Goal: Transaction & Acquisition: Purchase product/service

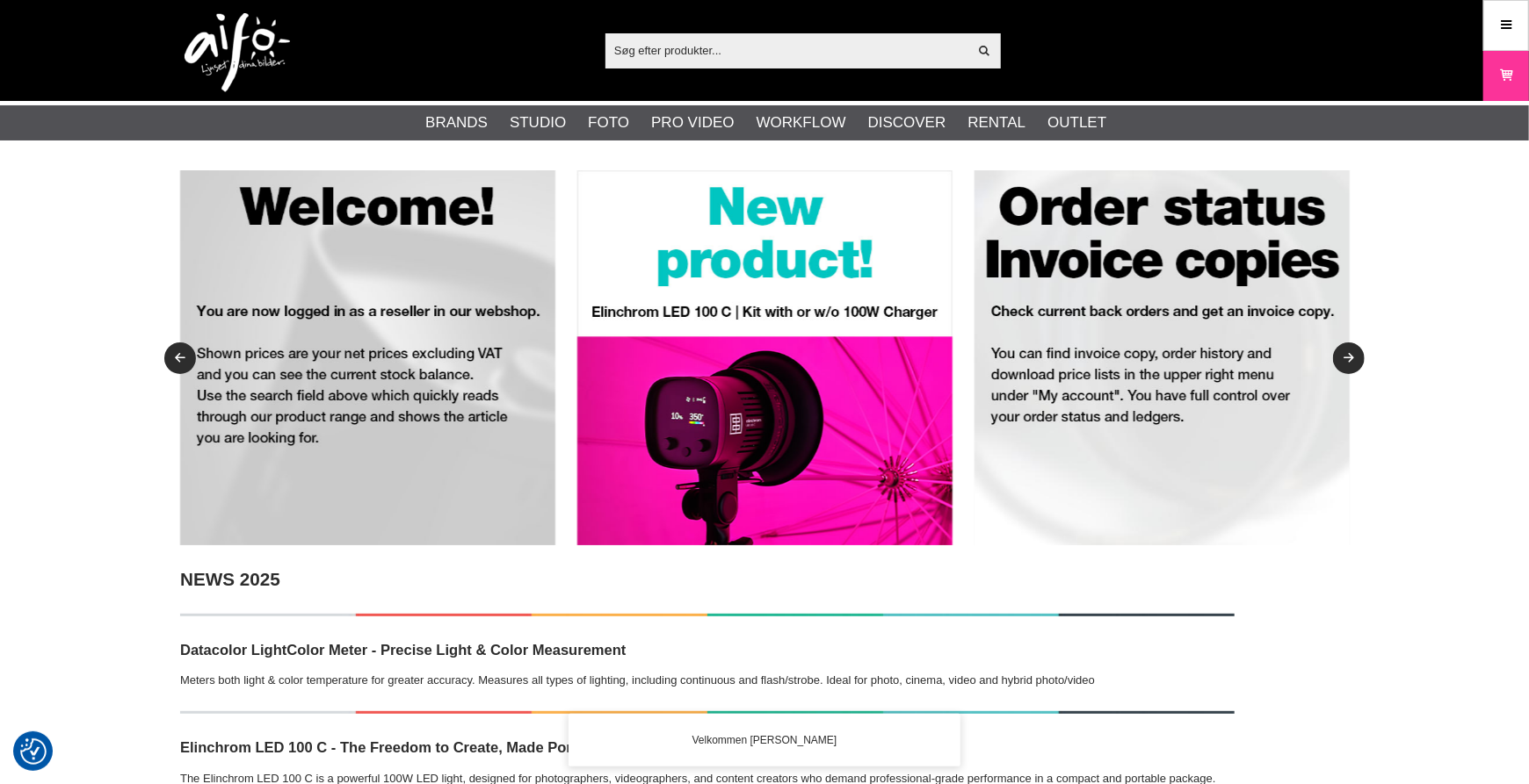
drag, startPoint x: 806, startPoint y: 66, endPoint x: 793, endPoint y: 51, distance: 19.8
click at [793, 51] on div "Vis alt" at bounding box center [803, 51] width 395 height 35
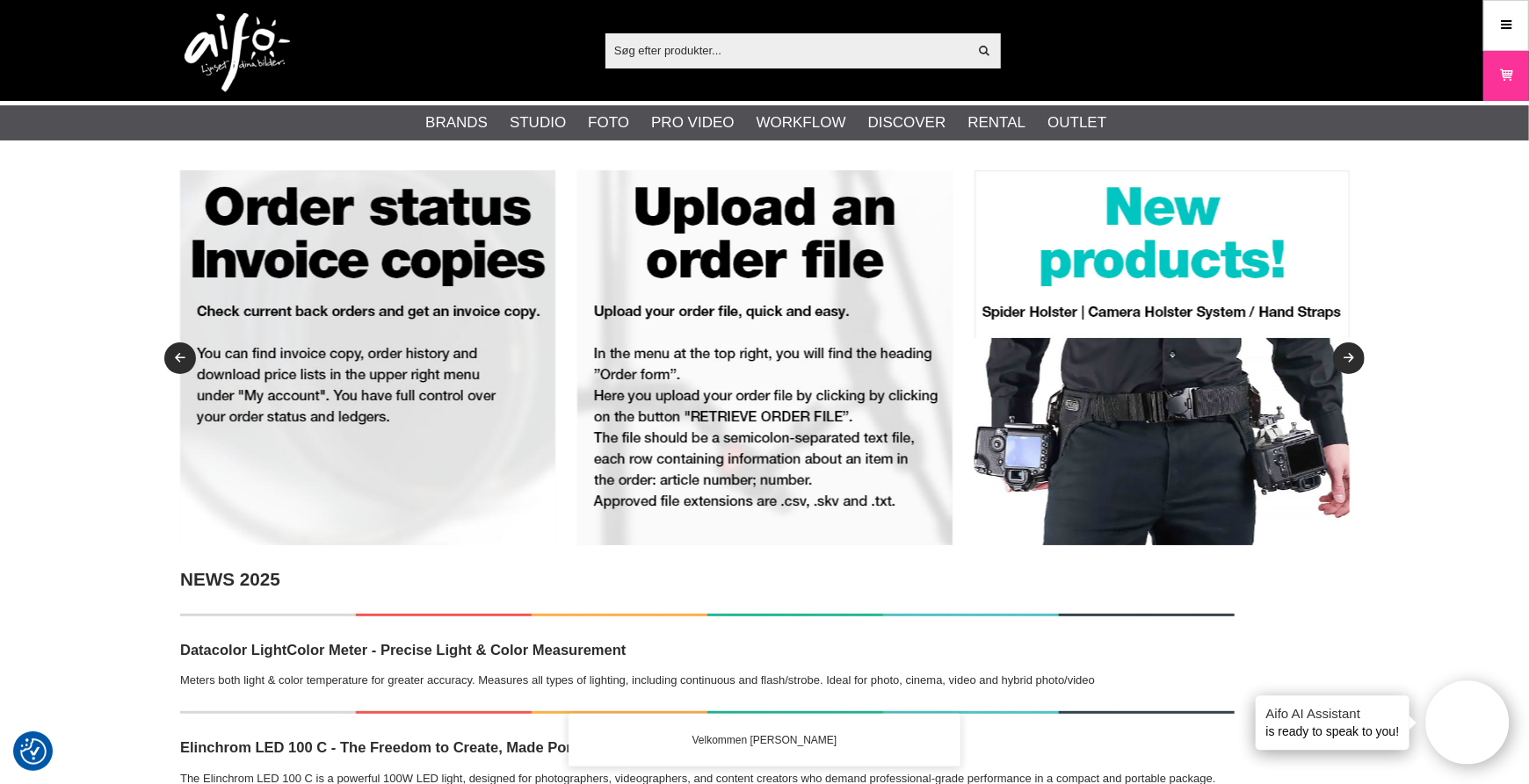
click at [793, 51] on input "text" at bounding box center [786, 50] width 363 height 27
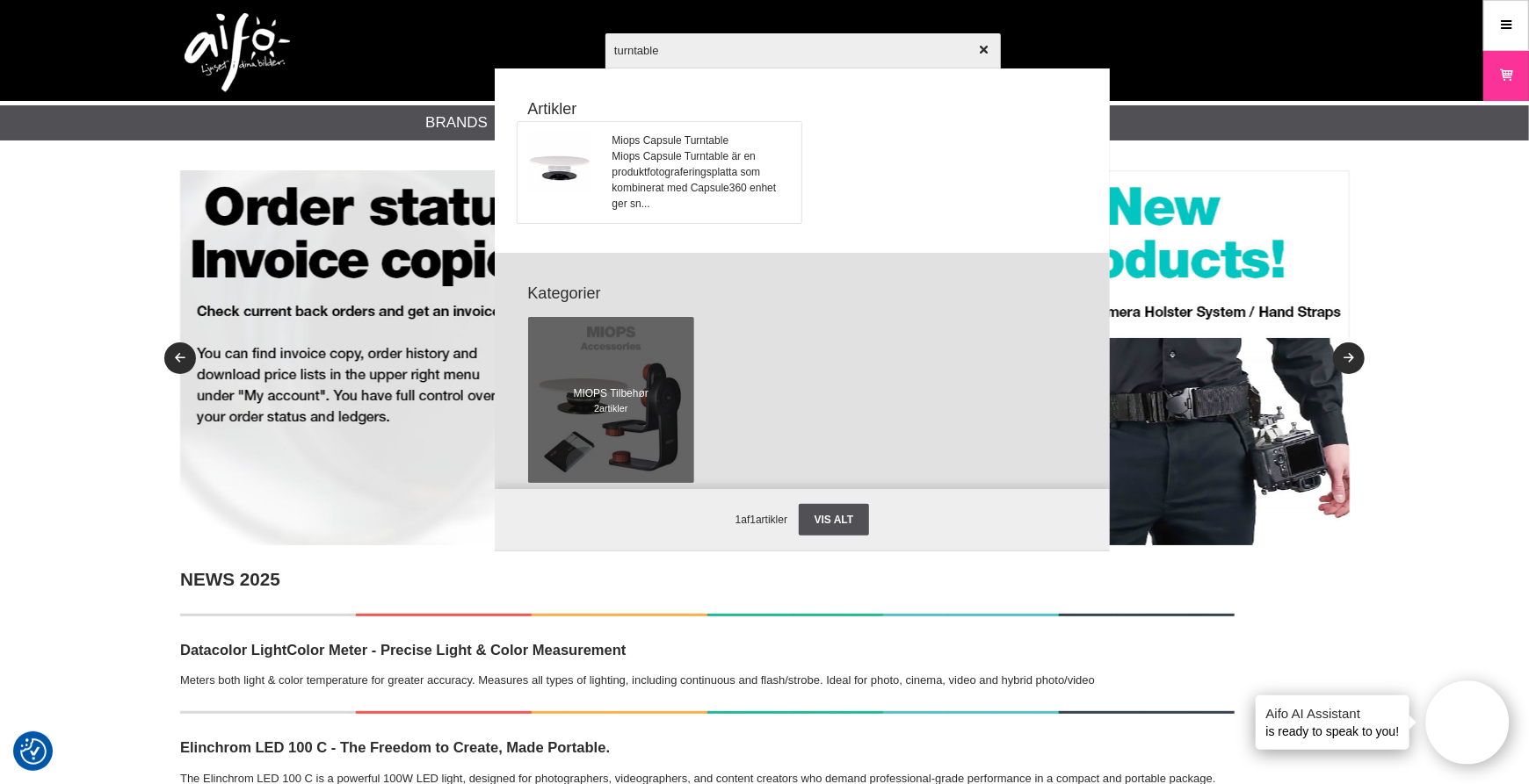
type input "turntable"
click at [664, 153] on span "Miops Capsule Turntable är en produktfotograferingsplatta som kombinerat med Ca…" at bounding box center [701, 180] width 178 height 63
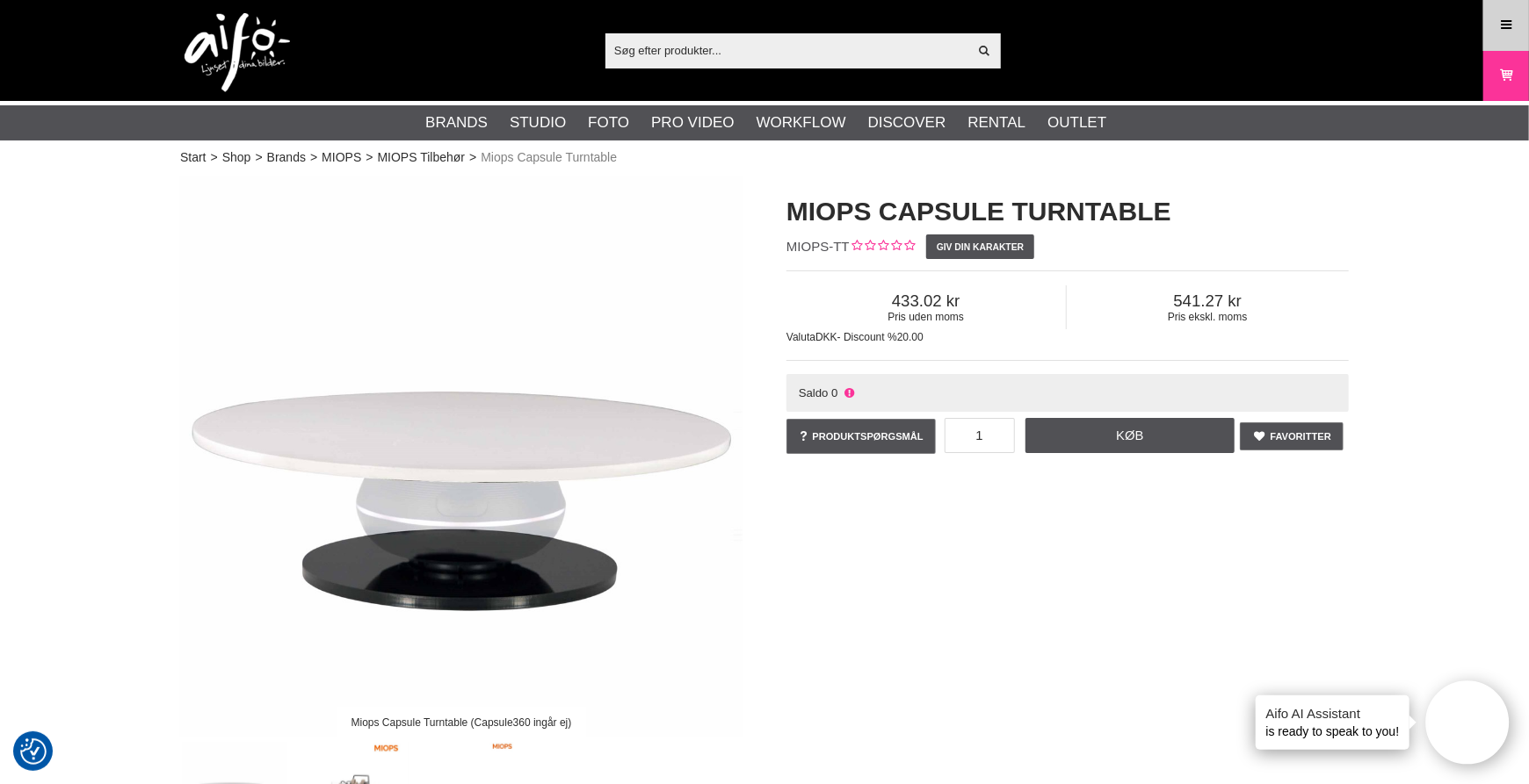
click at [1508, 20] on icon at bounding box center [1506, 26] width 16 height 19
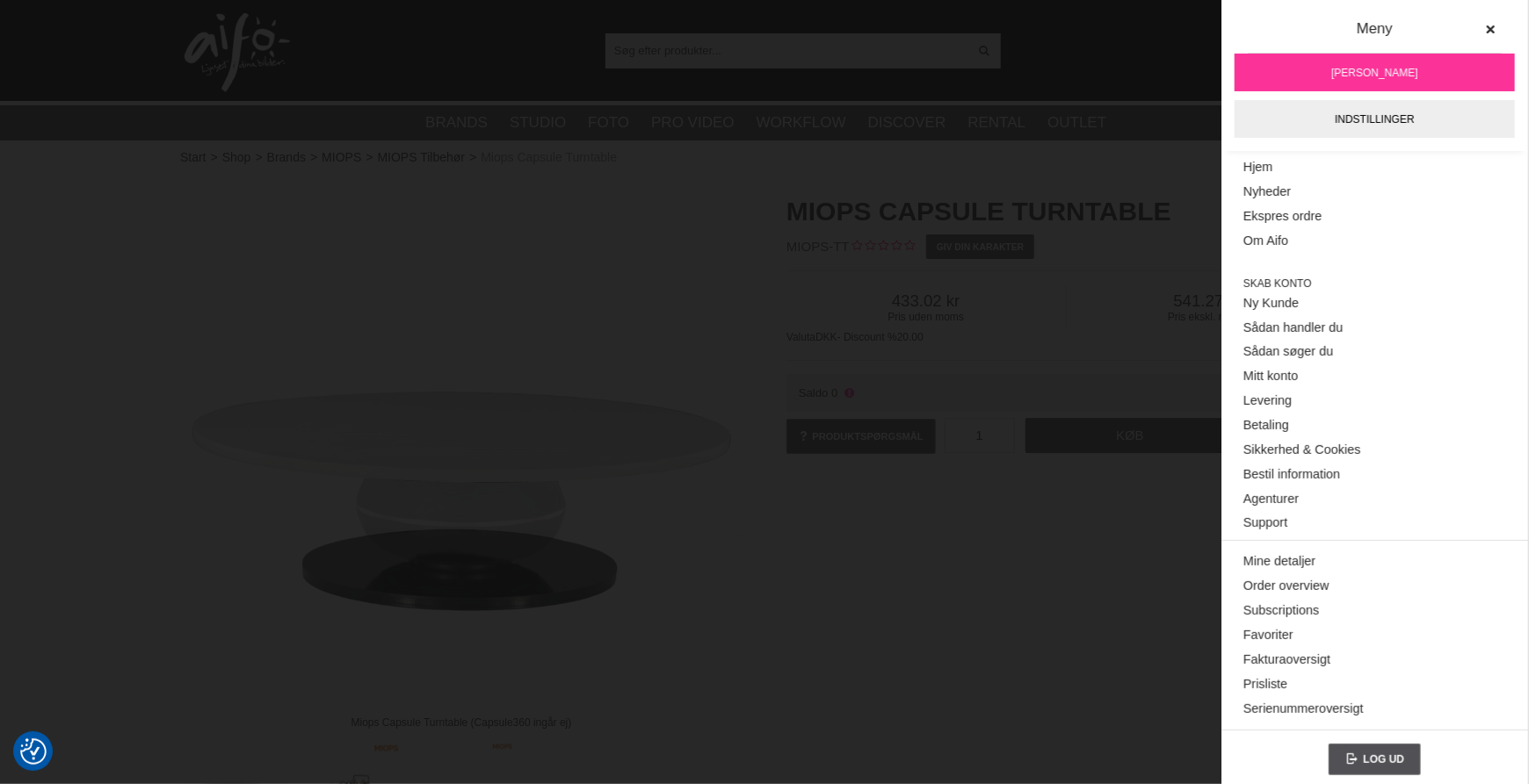
click at [1154, 163] on div "Start > Shop > Brands > MIOPS > MIOPS Tilbehør > Miops Capsule Turntable" at bounding box center [764, 158] width 1168 height 19
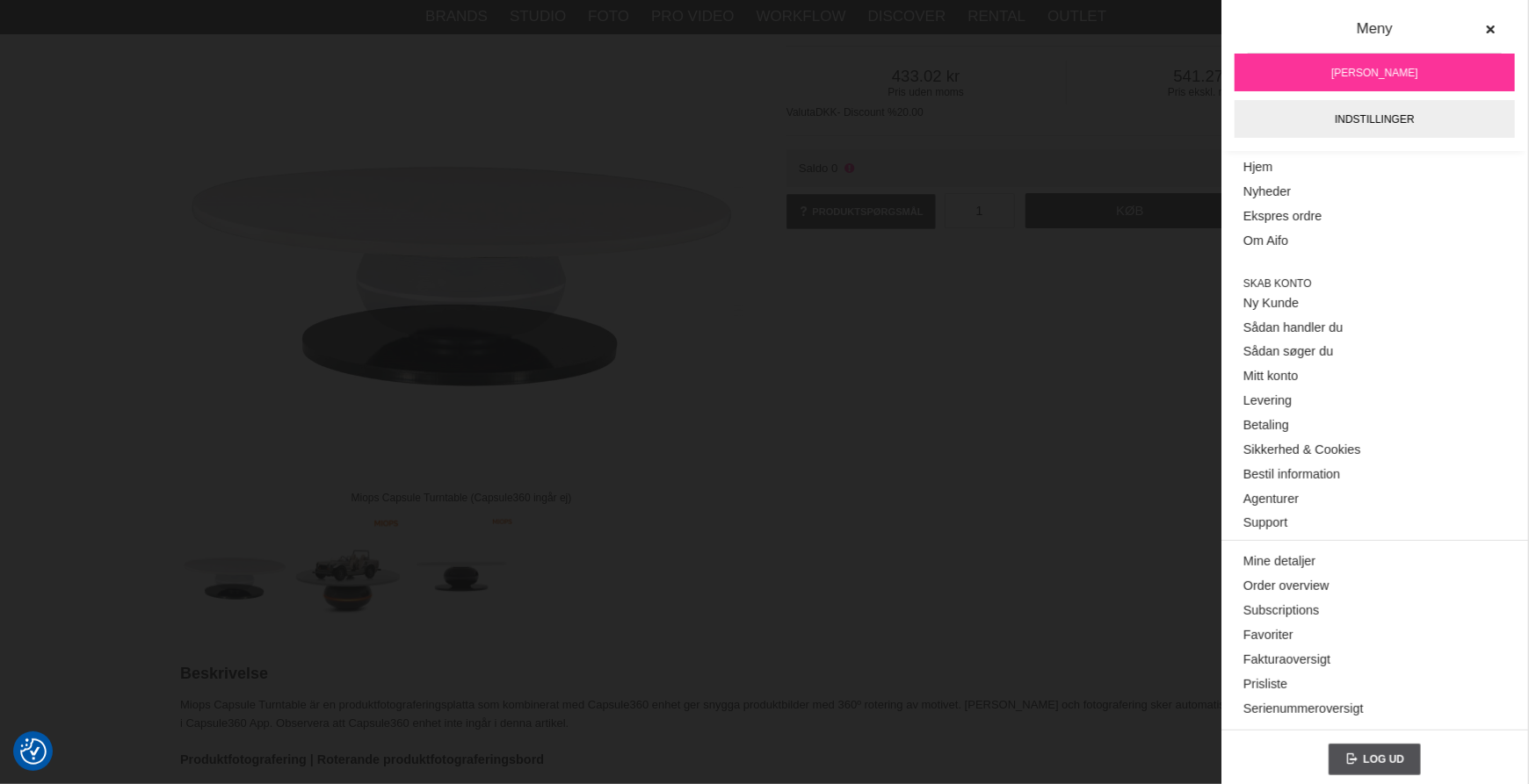
scroll to position [250, 0]
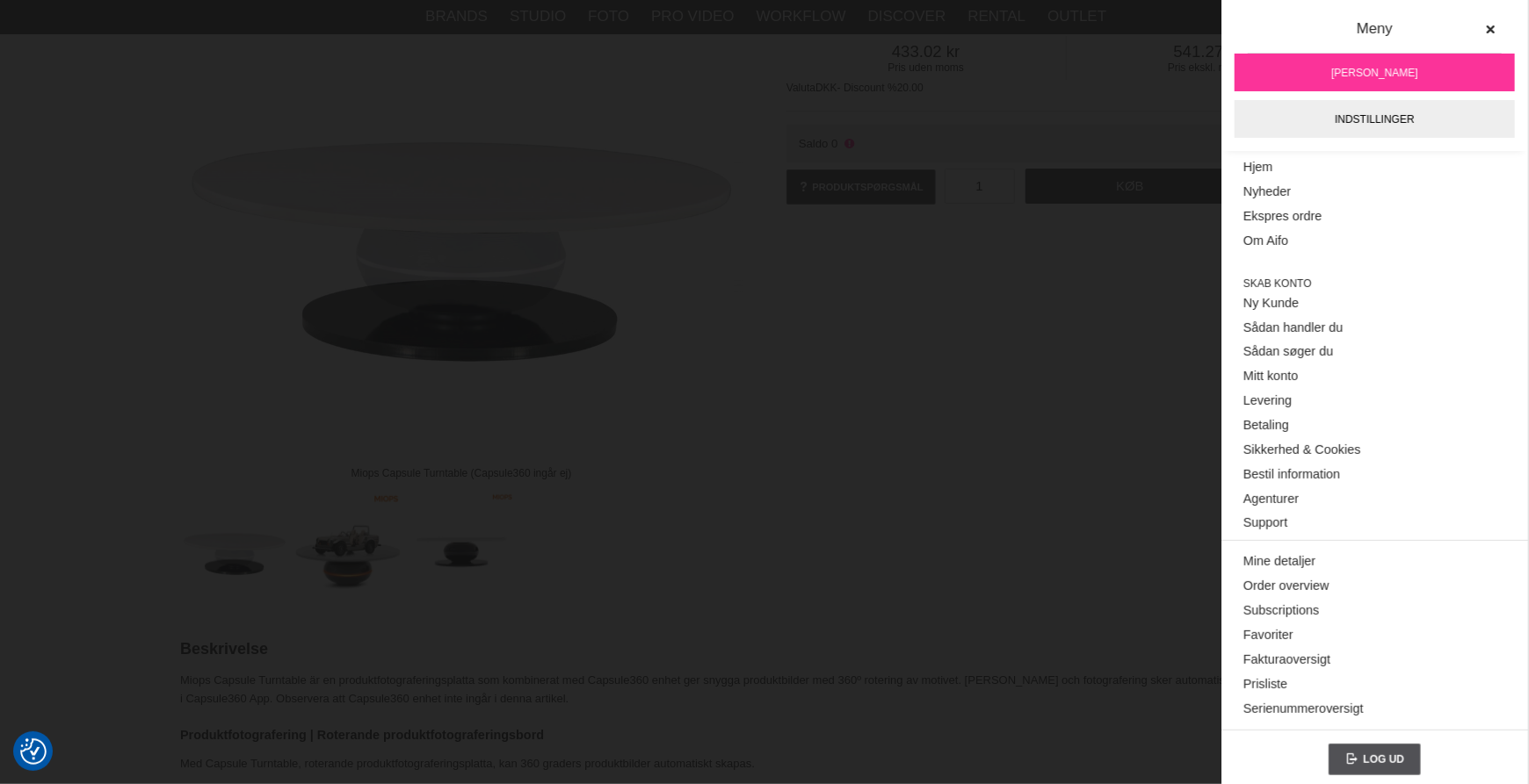
click at [973, 411] on div "Miops Capsule Turntable (Capsule360 ingår ej) Miops Capsule Turntable MIOPS-TT …" at bounding box center [764, 262] width 1213 height 672
click at [1484, 24] on icon at bounding box center [1490, 30] width 12 height 12
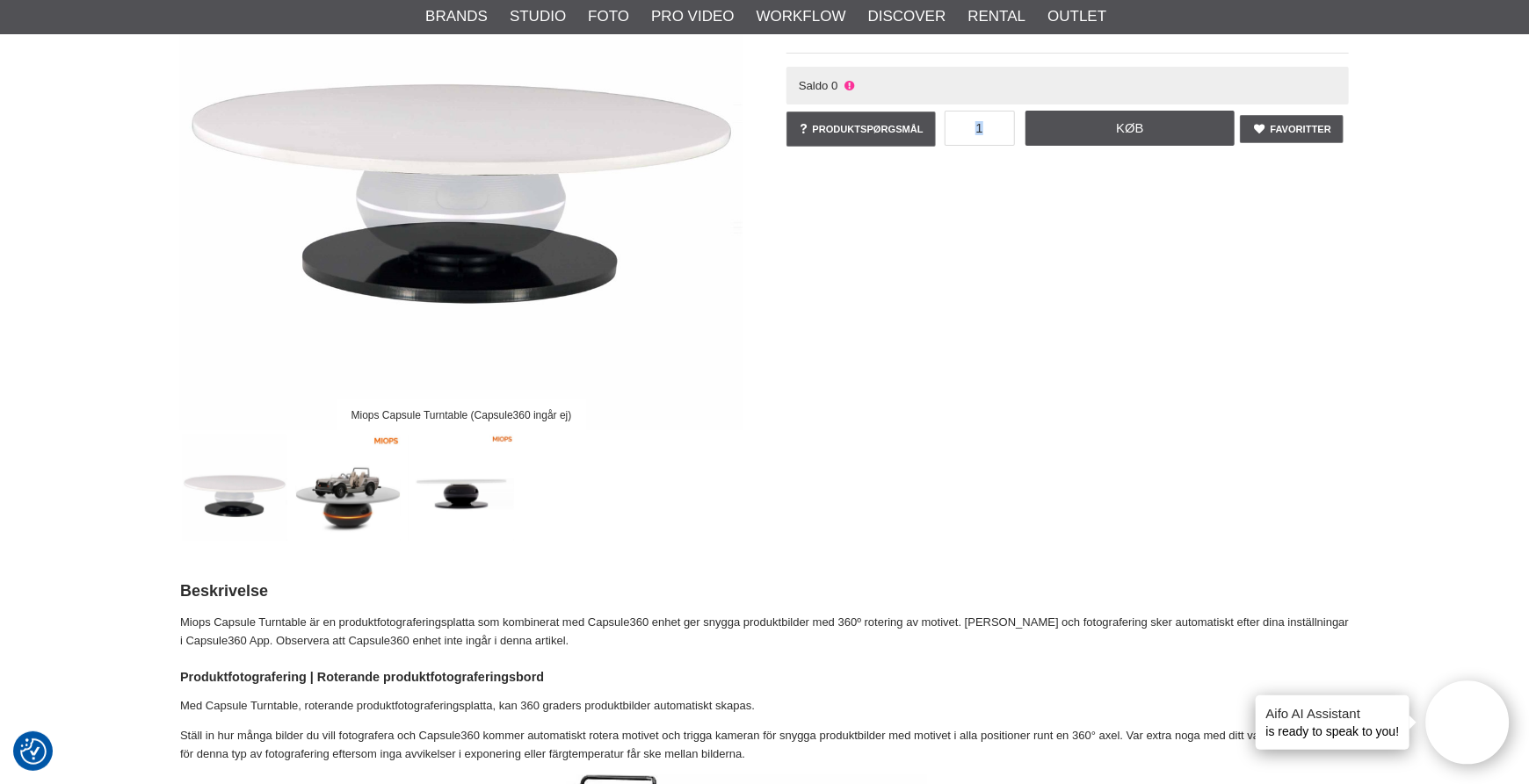
scroll to position [404, 0]
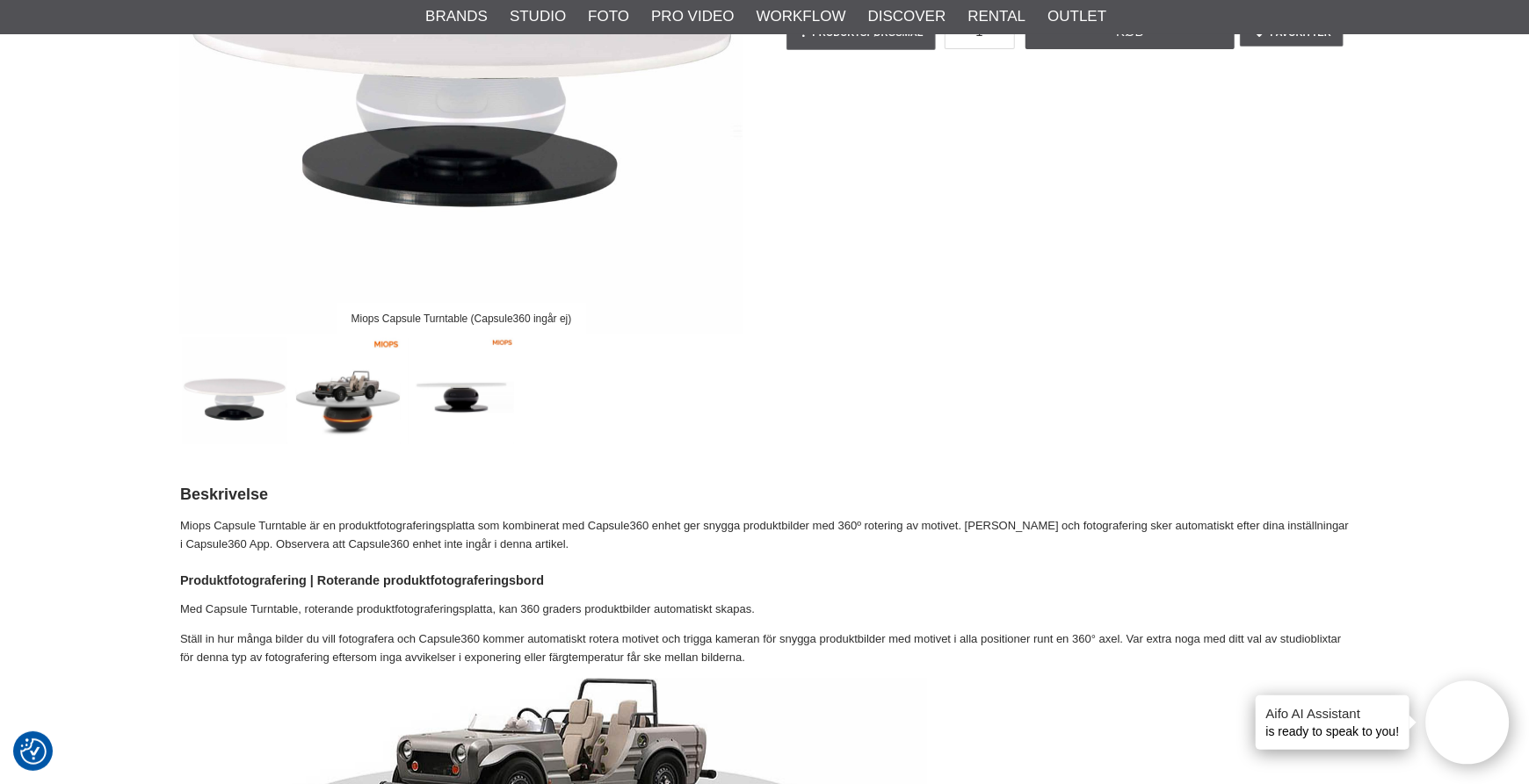
click at [1474, 19] on ul "Brands Elinchrom Studie Flash Compact Flash D-Lite ELC ELC Pro HD Købsvejlednin…" at bounding box center [764, 17] width 1557 height 35
